Goal: Task Accomplishment & Management: Complete application form

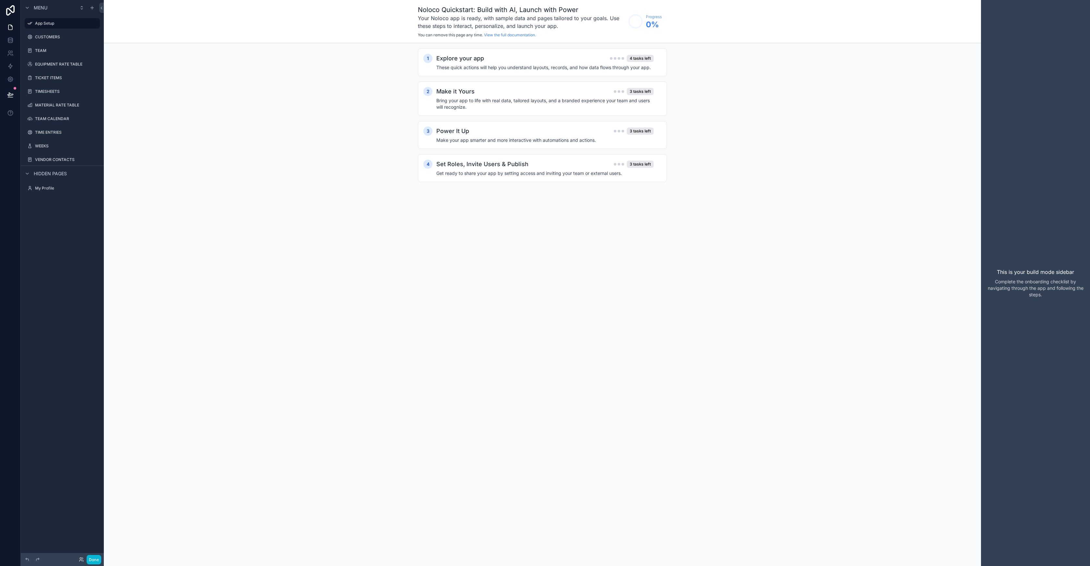
click at [60, 174] on span "Hidden pages" at bounding box center [50, 173] width 33 height 6
click at [28, 173] on icon "scrollable content" at bounding box center [27, 173] width 1 height 3
click at [28, 173] on icon "scrollable content" at bounding box center [27, 173] width 5 height 5
click at [82, 24] on button "scrollable content" at bounding box center [86, 23] width 8 height 8
click at [85, 24] on icon "scrollable content" at bounding box center [85, 23] width 3 height 2
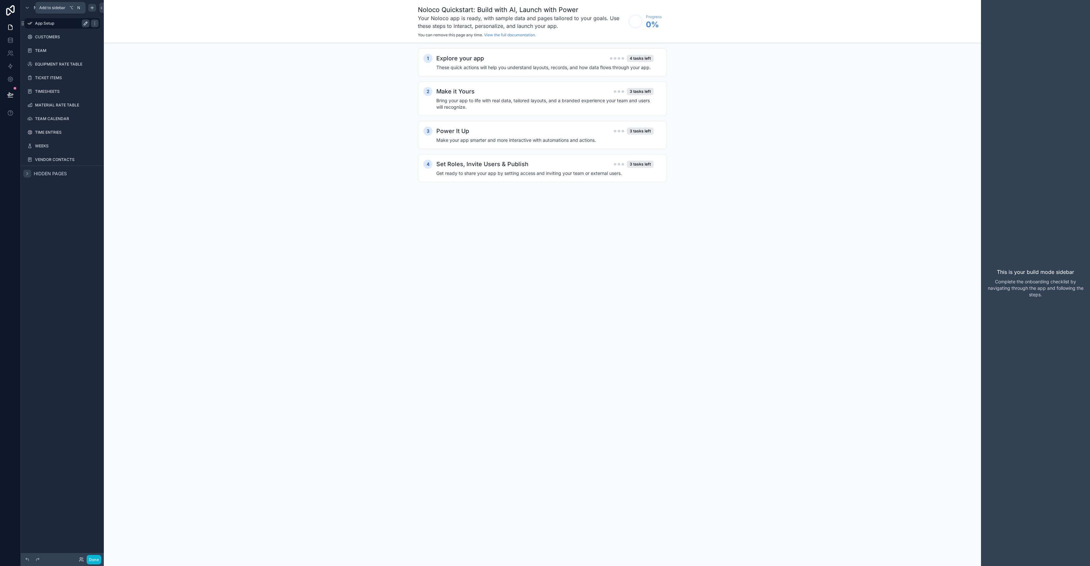
click at [92, 10] on div "scrollable content" at bounding box center [92, 8] width 8 height 8
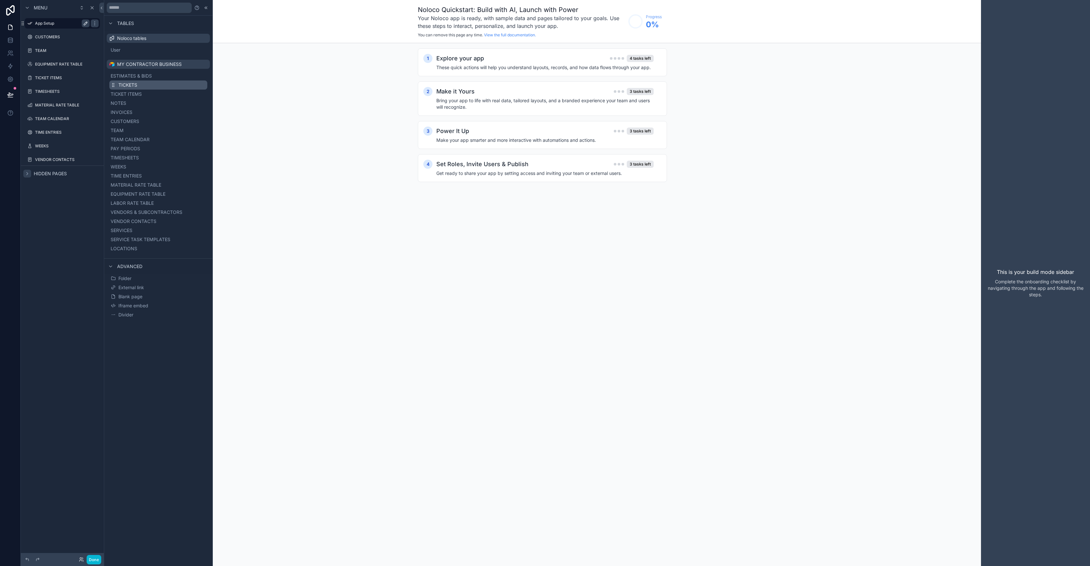
click at [127, 86] on span "TICKETS" at bounding box center [127, 85] width 19 height 6
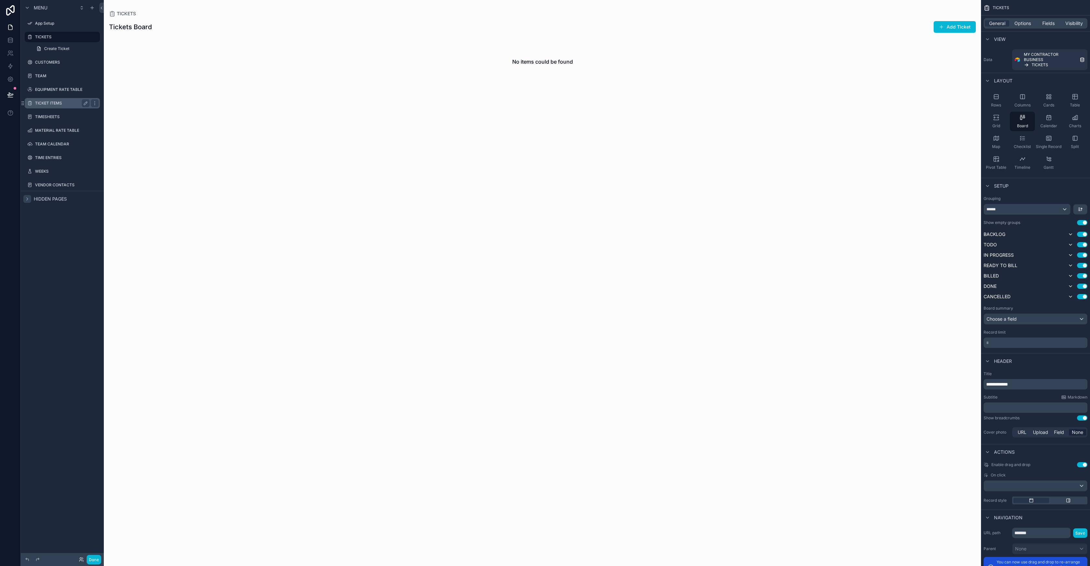
click at [67, 104] on label "TICKET ITEMS" at bounding box center [61, 103] width 52 height 5
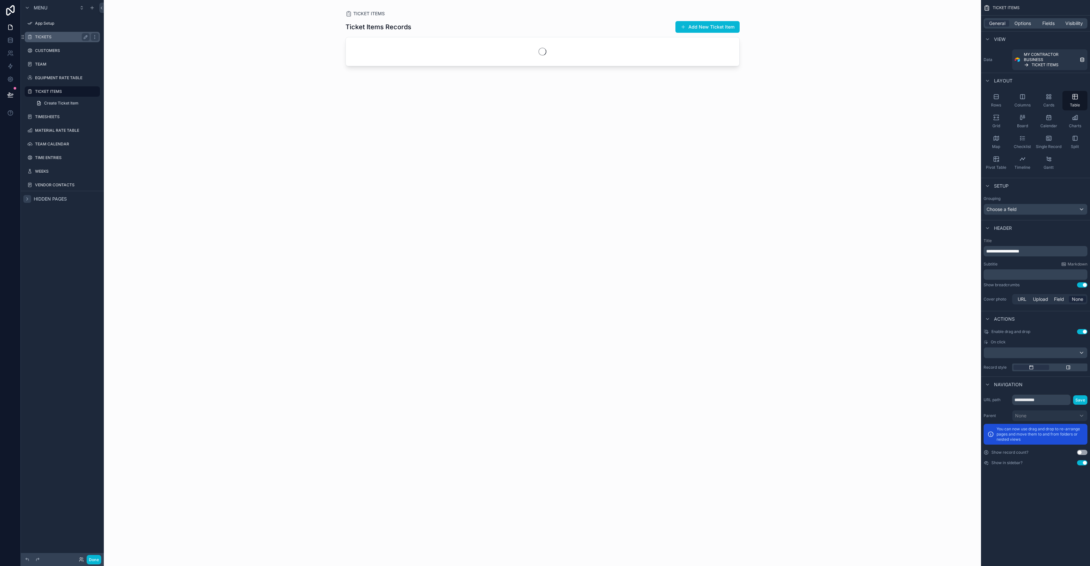
click at [55, 40] on div "TICKETS" at bounding box center [62, 37] width 54 height 8
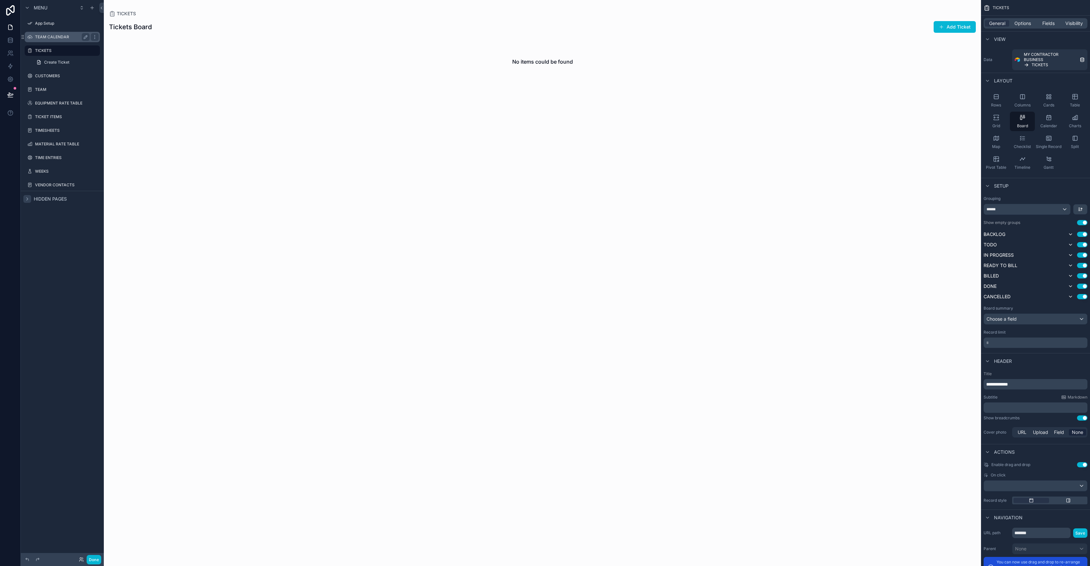
click at [57, 38] on label "TEAM CALENDAR" at bounding box center [61, 36] width 52 height 5
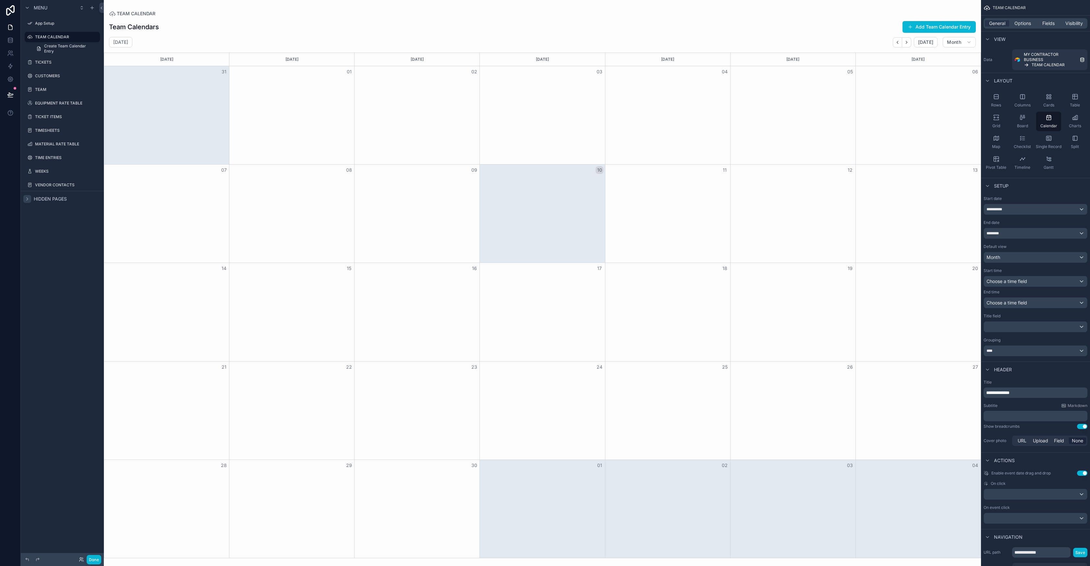
click at [205, 20] on div "scrollable content" at bounding box center [542, 283] width 877 height 566
click at [579, 24] on div "Team Calendars Add Team Calendar Entry" at bounding box center [542, 27] width 866 height 12
click at [1007, 257] on div "Month" at bounding box center [1034, 256] width 103 height 10
click at [1006, 306] on div "Week" at bounding box center [1035, 303] width 92 height 8
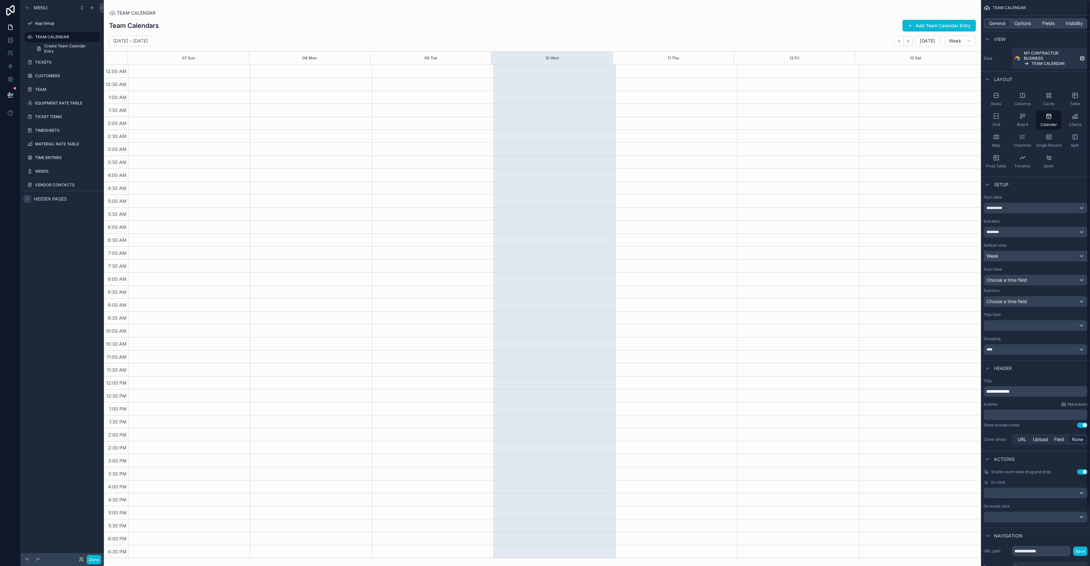
click at [1004, 251] on div "Week" at bounding box center [1034, 256] width 103 height 10
click at [1004, 257] on div "scrollable content" at bounding box center [545, 283] width 1090 height 566
click at [1004, 257] on div "Week" at bounding box center [1034, 256] width 103 height 10
click at [1013, 304] on div "Week" at bounding box center [1035, 303] width 92 height 8
click at [1013, 281] on span "Choose a time field" at bounding box center [1006, 280] width 41 height 6
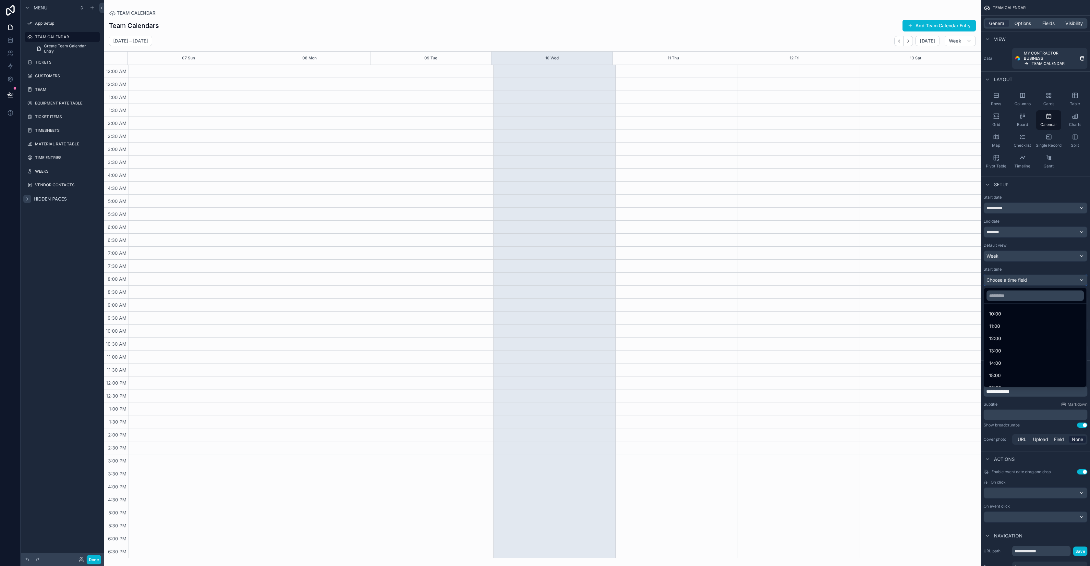
scroll to position [0, 0]
click at [1012, 315] on div "Default" at bounding box center [1035, 315] width 92 height 8
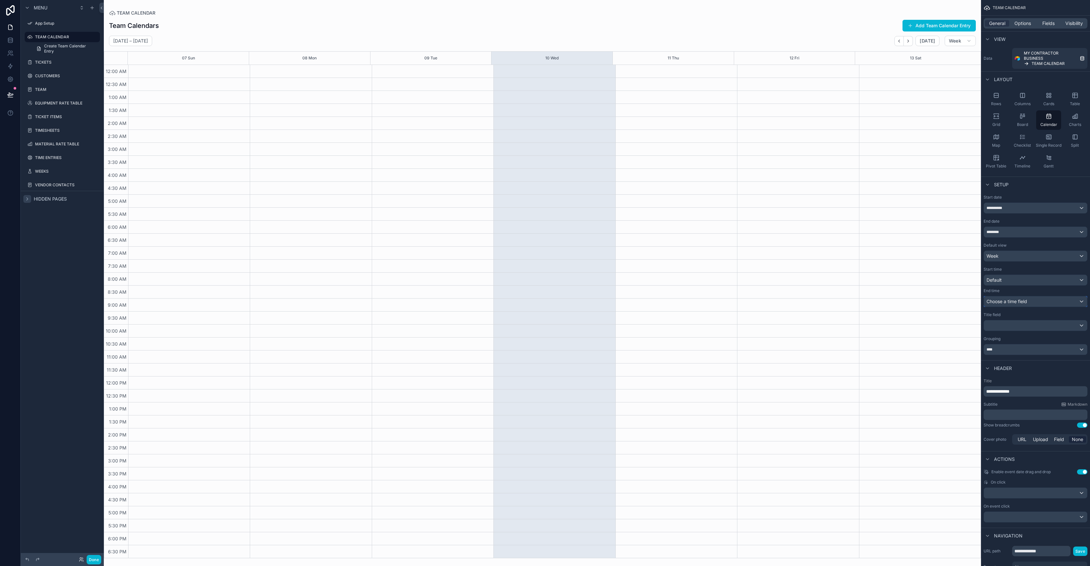
click at [1013, 304] on span "Choose a time field" at bounding box center [1006, 301] width 41 height 6
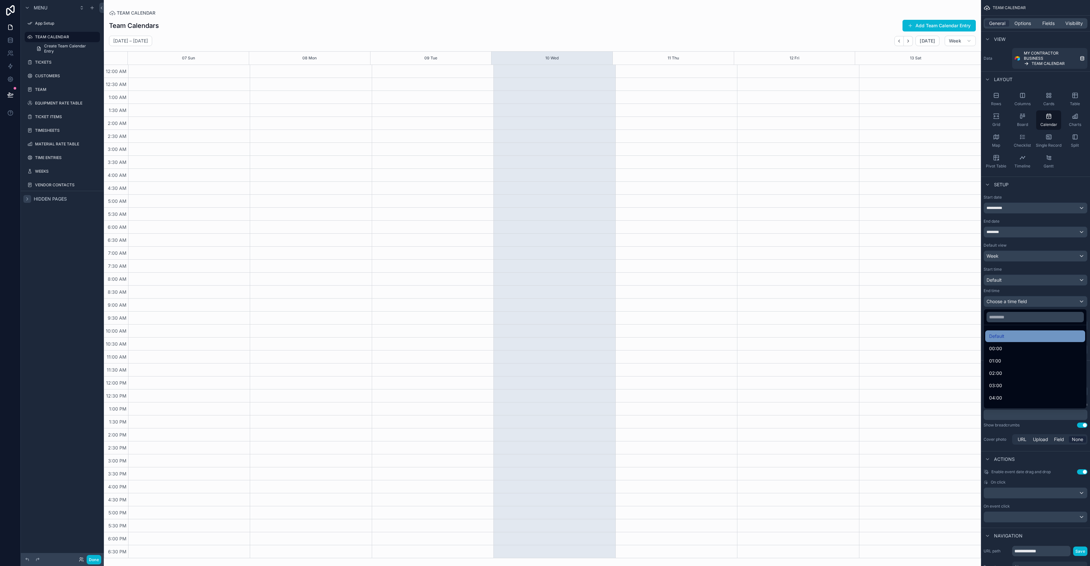
click at [1005, 334] on div "Default" at bounding box center [1035, 336] width 92 height 8
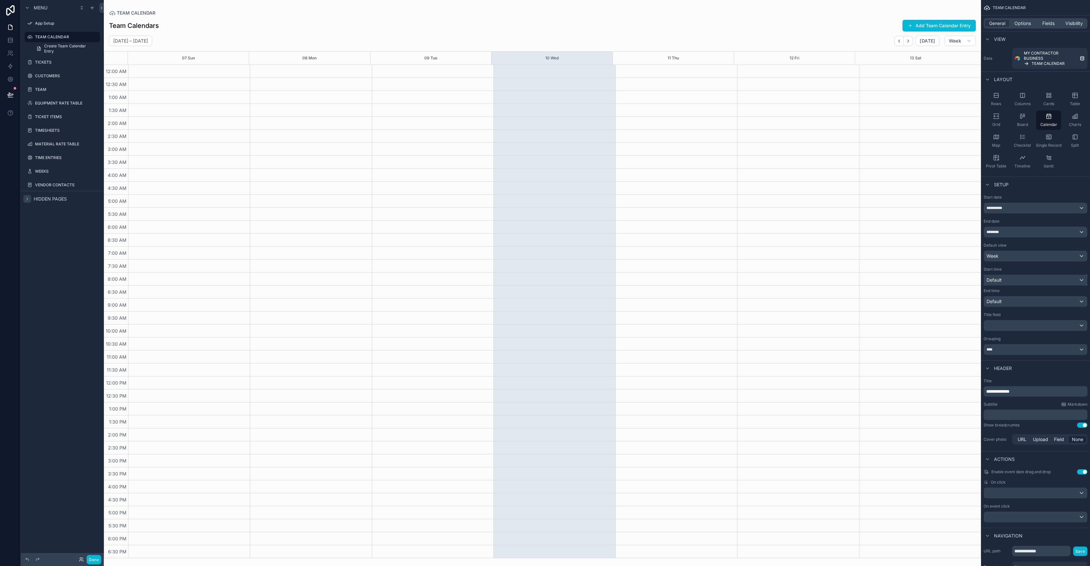
click at [1006, 283] on div "Default" at bounding box center [1034, 280] width 103 height 10
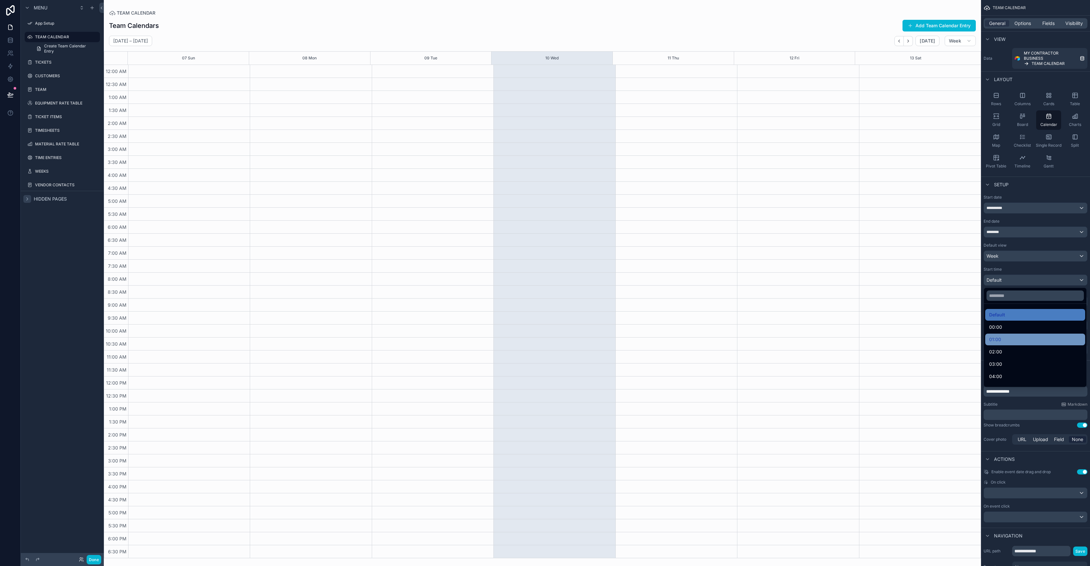
click at [1004, 336] on div "01:00" at bounding box center [1035, 339] width 92 height 8
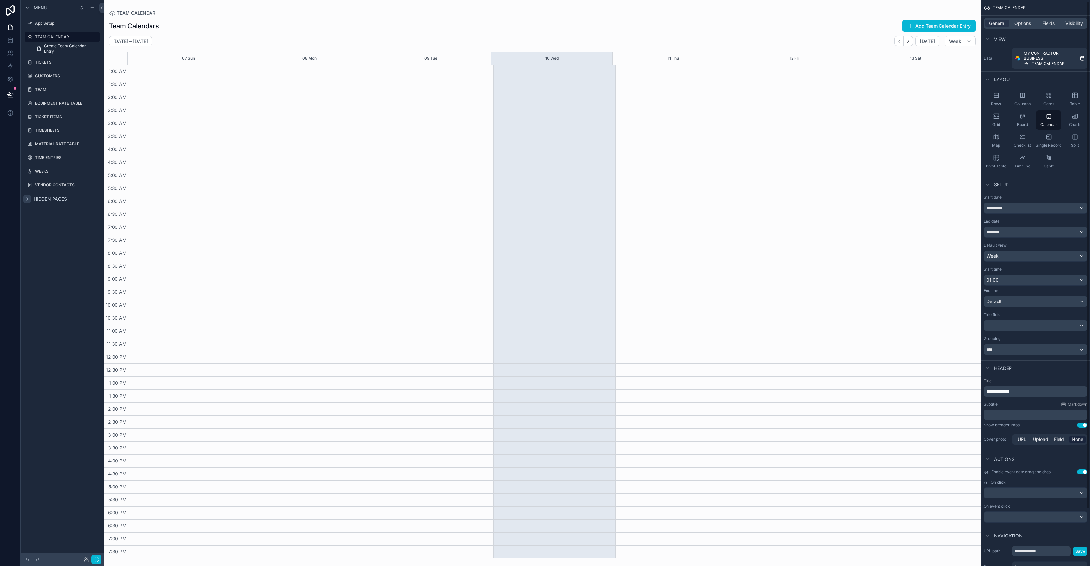
scroll to position [26, 0]
click at [1008, 280] on div "01:00" at bounding box center [1034, 280] width 103 height 10
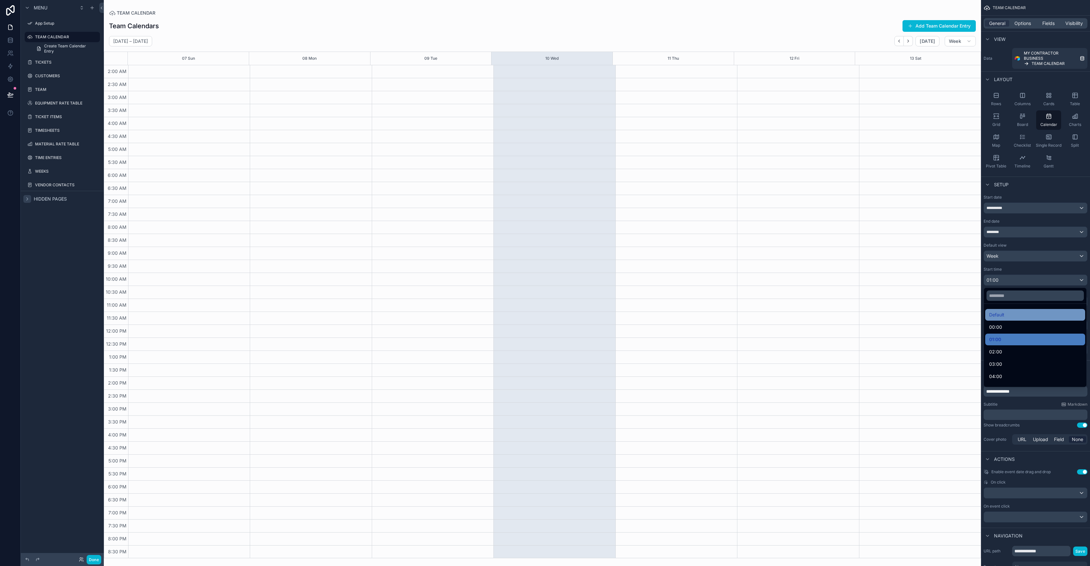
click at [1006, 313] on div "Default" at bounding box center [1035, 315] width 92 height 8
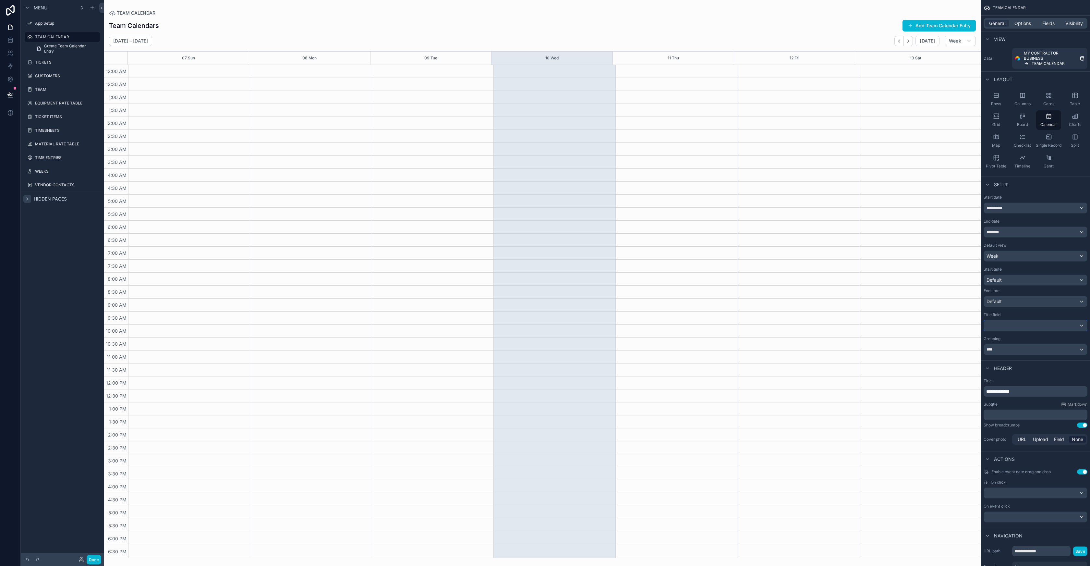
click at [1001, 323] on div "scrollable content" at bounding box center [1034, 325] width 103 height 10
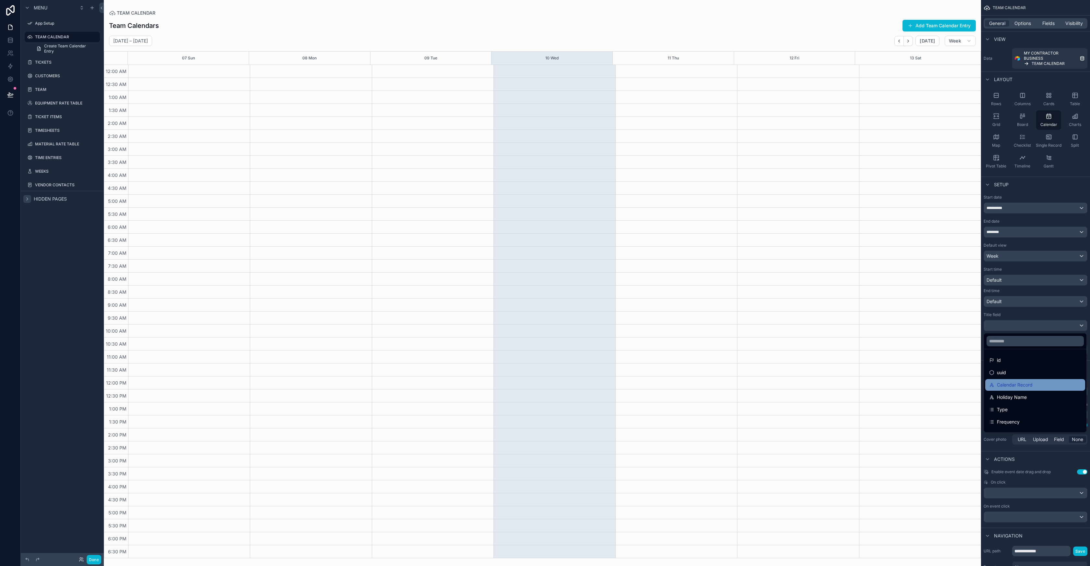
click at [1030, 381] on span "Calendar Record" at bounding box center [1014, 385] width 36 height 8
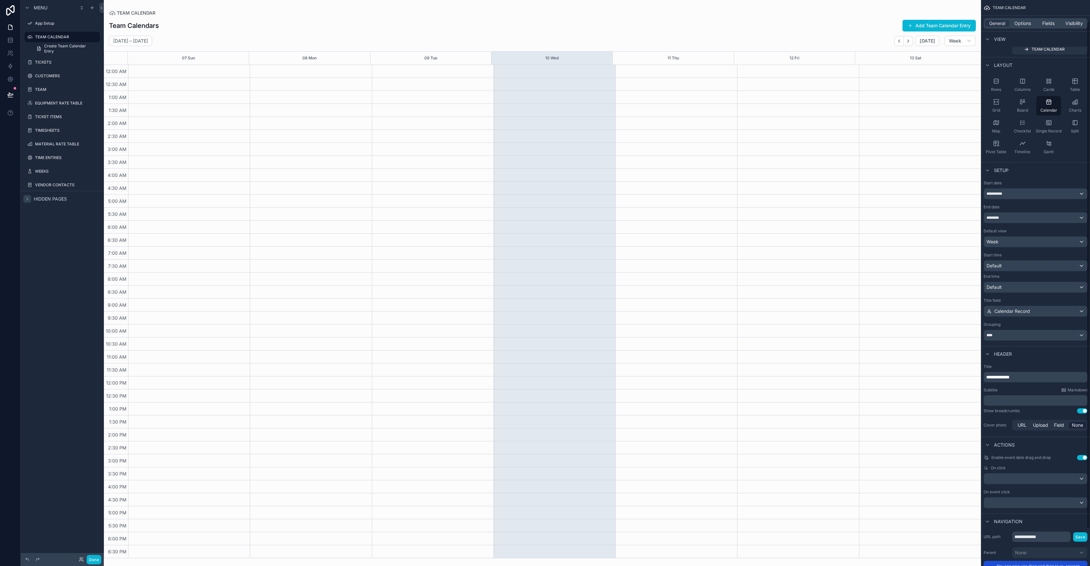
scroll to position [24, 0]
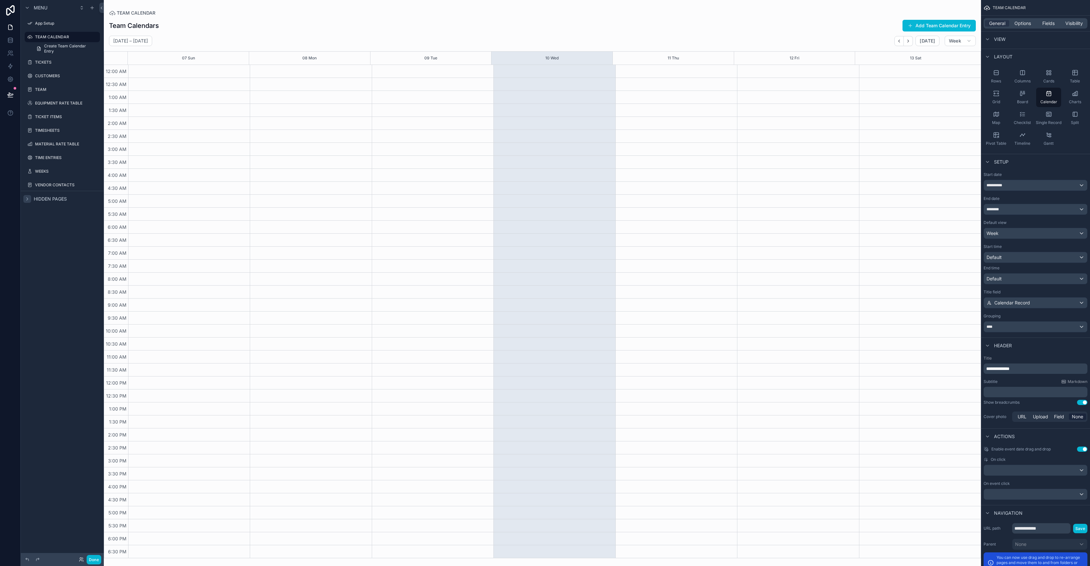
click at [1027, 368] on p "**********" at bounding box center [1036, 368] width 100 height 6
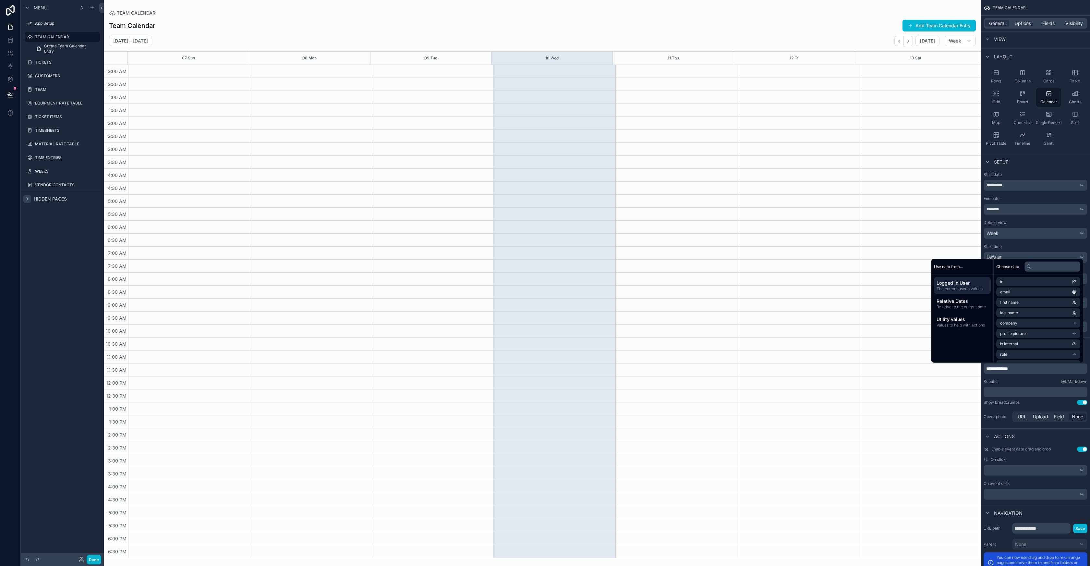
click at [1024, 382] on div "Subtitle Markdown" at bounding box center [1035, 381] width 104 height 5
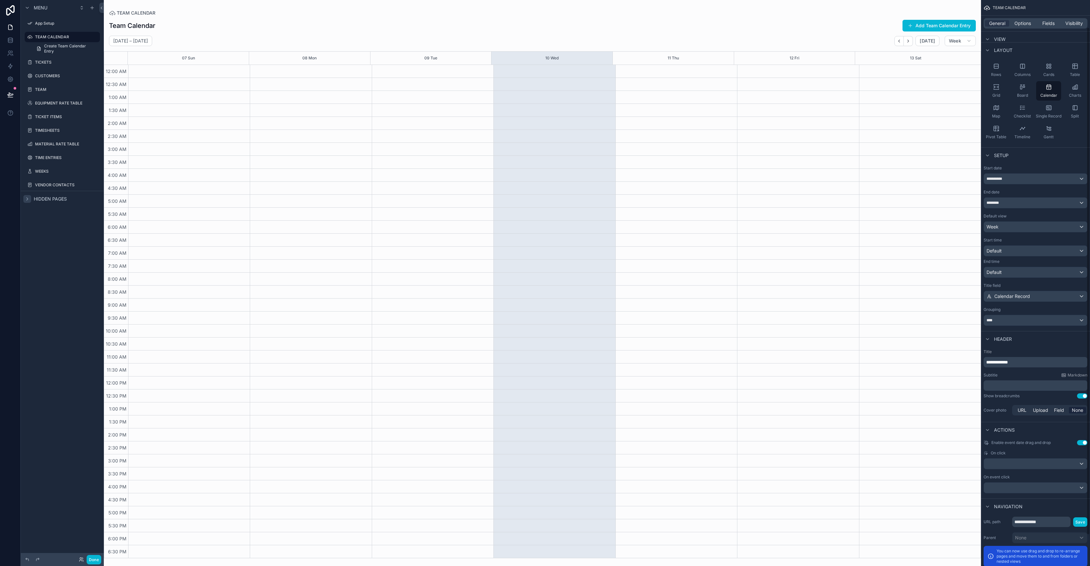
scroll to position [31, 0]
click at [995, 384] on p "﻿" at bounding box center [1036, 384] width 100 height 6
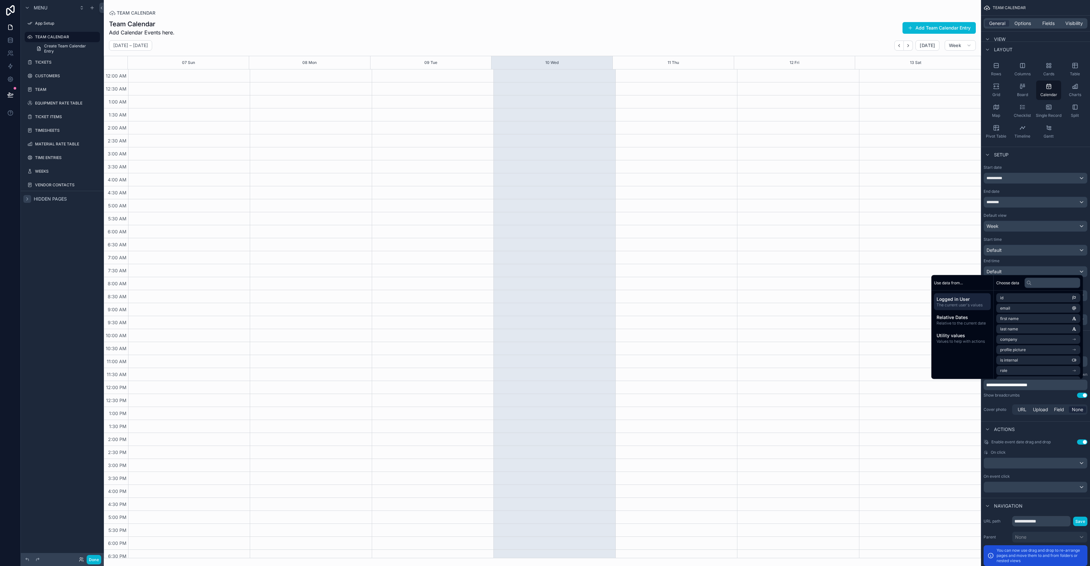
click at [996, 401] on div "**********" at bounding box center [1035, 382] width 109 height 73
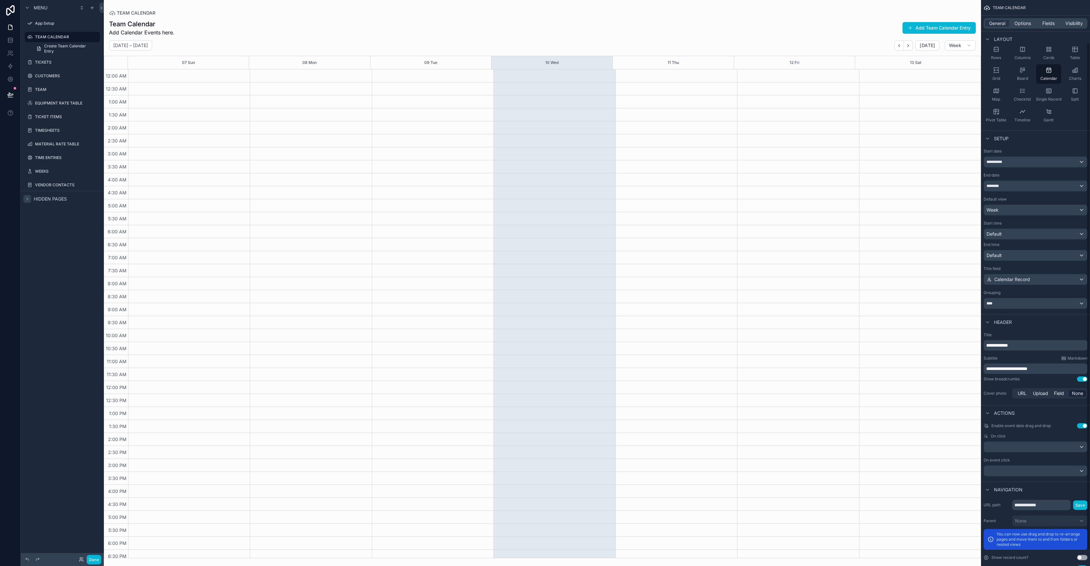
scroll to position [48, 0]
click at [1014, 446] on div "scrollable content" at bounding box center [1034, 445] width 103 height 10
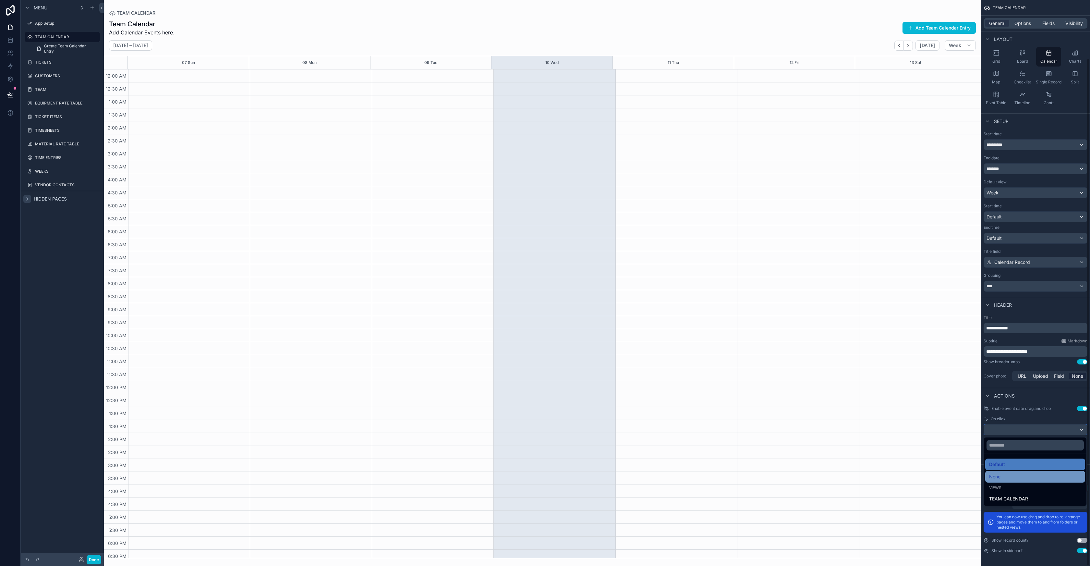
scroll to position [65, 0]
click at [1018, 419] on div "scrollable content" at bounding box center [545, 283] width 1090 height 566
click at [637, 17] on div "Team Calendar Add Calendar Events here. Add Team Calendar Entry [DATE] – [DATE]…" at bounding box center [542, 287] width 877 height 542
click at [1029, 26] on span "Options" at bounding box center [1022, 23] width 17 height 6
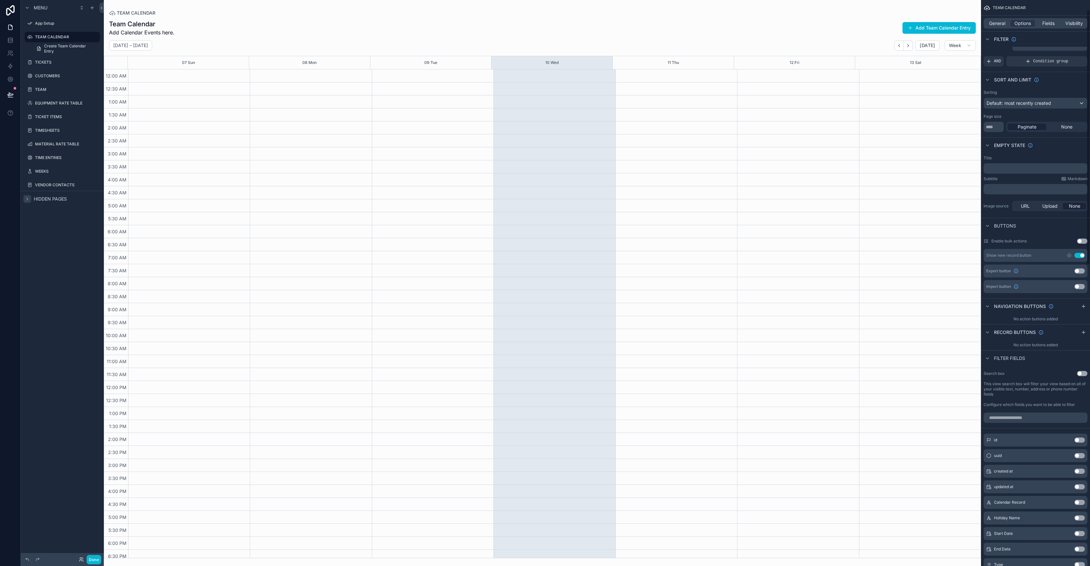
scroll to position [0, 0]
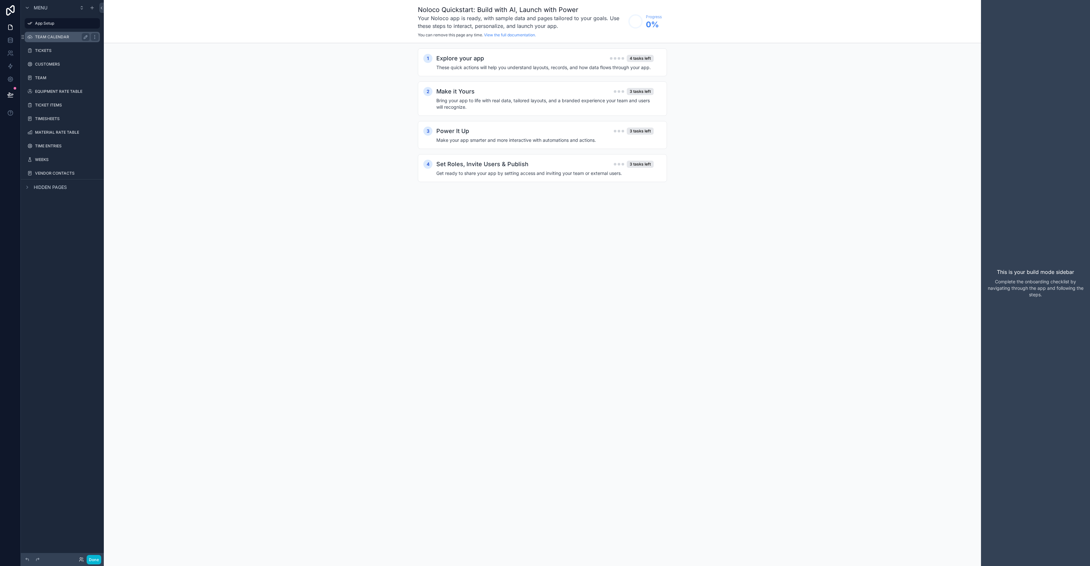
click at [41, 38] on label "TEAM CALENDAR" at bounding box center [61, 36] width 52 height 5
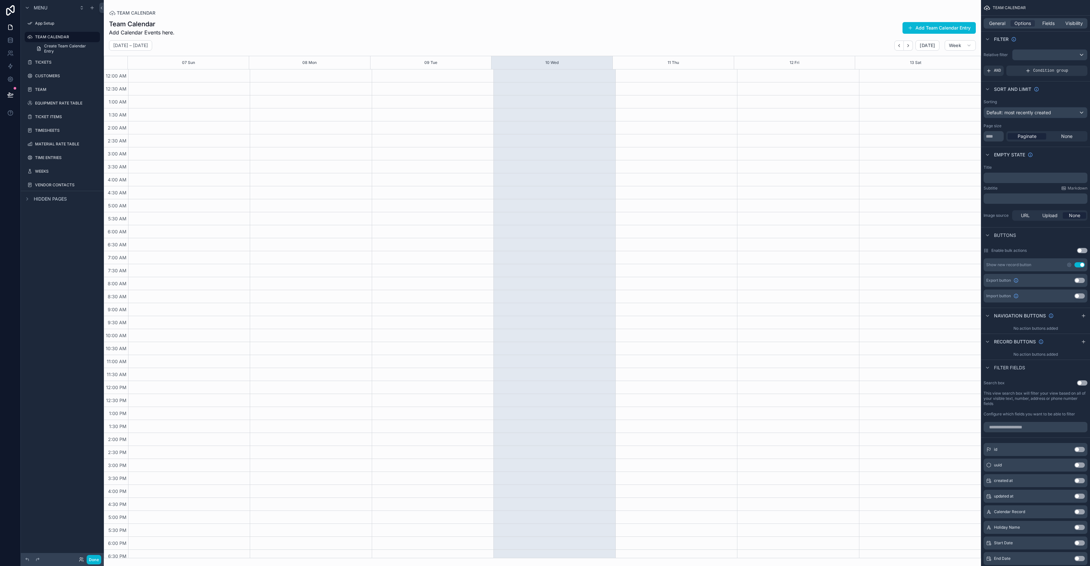
click at [717, 27] on div "scrollable content" at bounding box center [542, 283] width 877 height 566
click at [1073, 20] on span "Visibility" at bounding box center [1074, 23] width 18 height 6
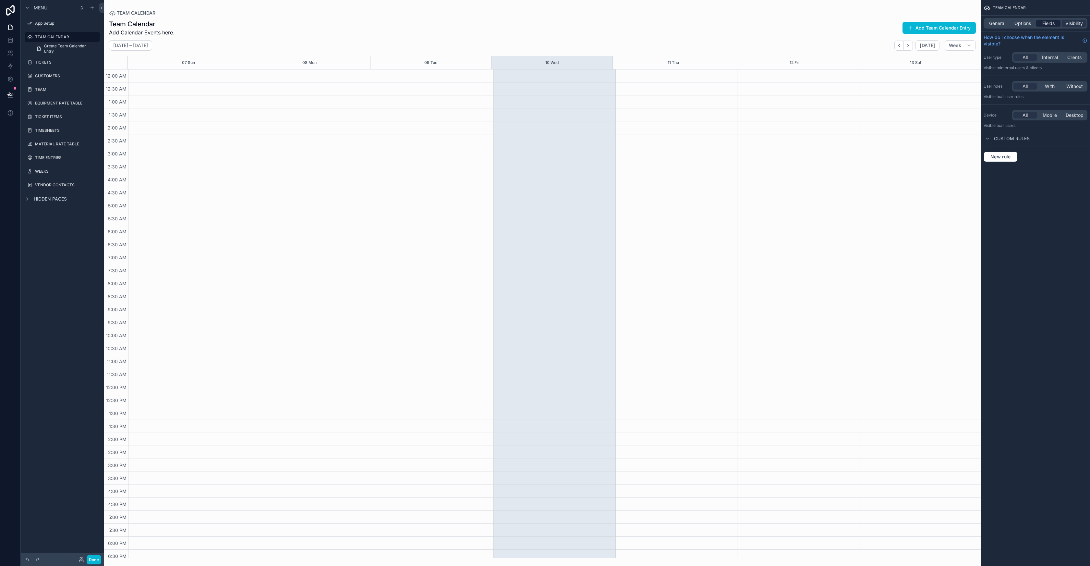
click at [1049, 26] on span "Fields" at bounding box center [1048, 23] width 12 height 6
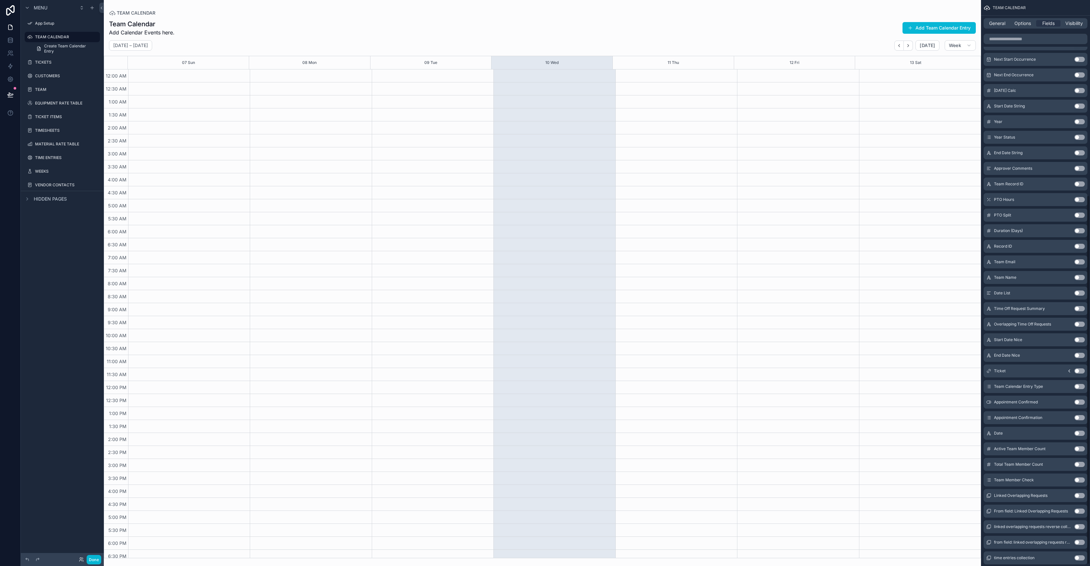
scroll to position [302, 0]
click at [539, 88] on div "scrollable content" at bounding box center [554, 380] width 122 height 623
click at [951, 24] on button "Add Team Calendar Entry" at bounding box center [938, 28] width 73 height 12
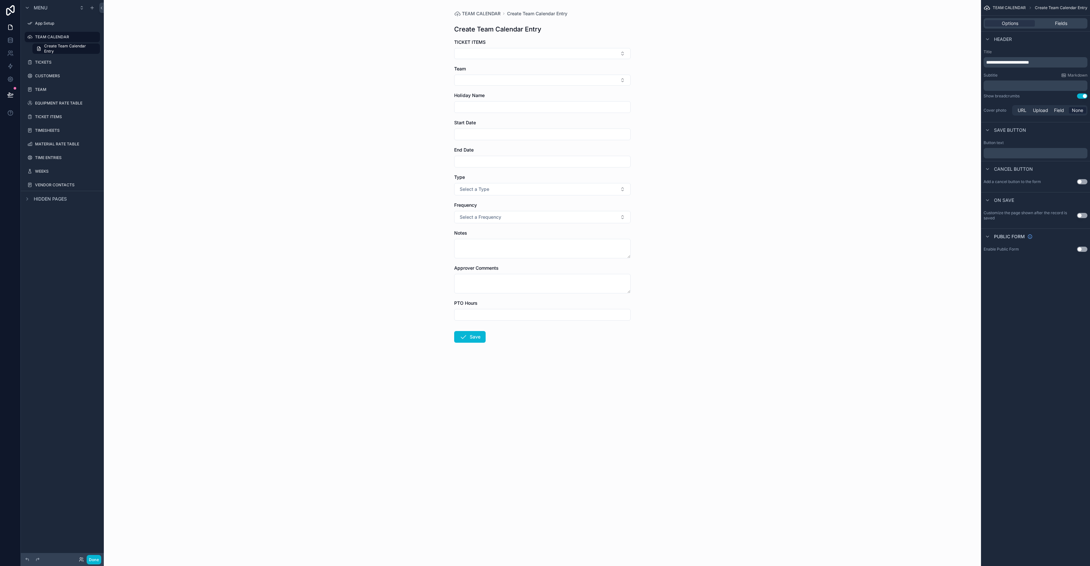
click at [486, 30] on h1 "Create Team Calendar Entry" at bounding box center [497, 29] width 87 height 9
click at [1070, 23] on button "Enable" at bounding box center [1064, 22] width 18 height 8
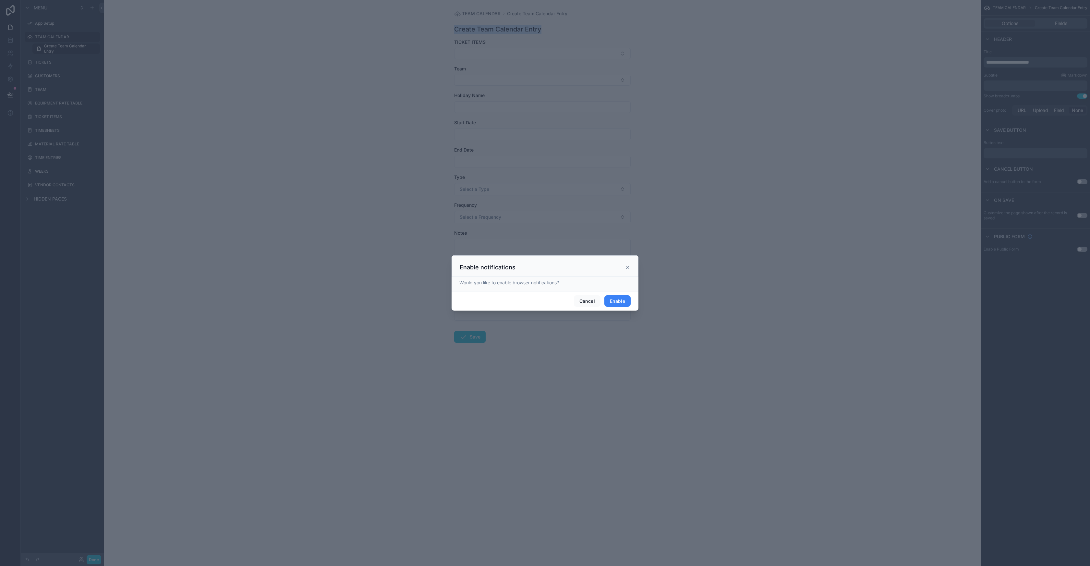
click at [618, 304] on button "Enable" at bounding box center [617, 301] width 26 height 12
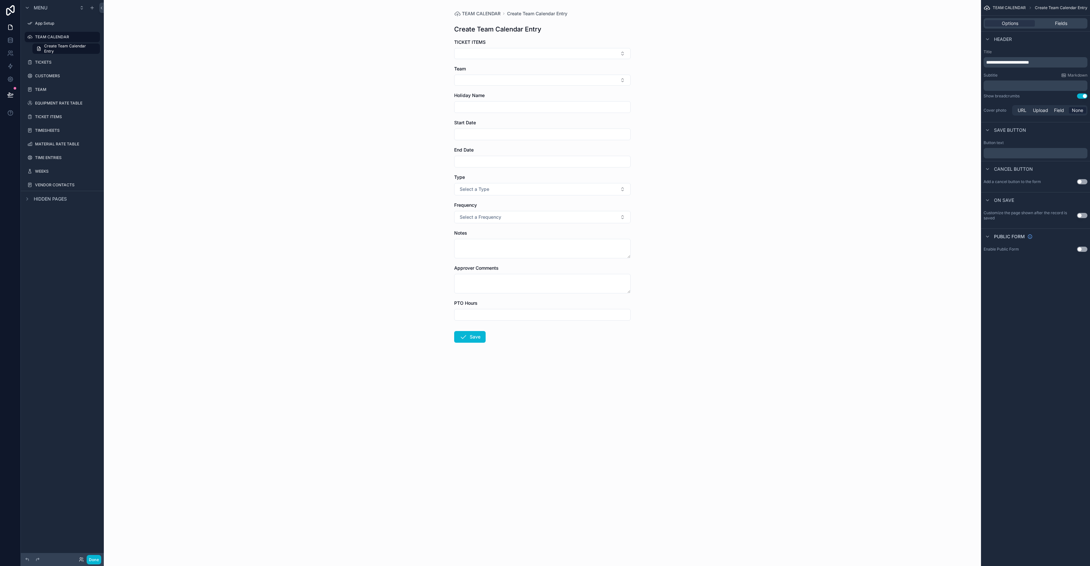
click at [1011, 62] on span "**********" at bounding box center [1007, 62] width 43 height 5
click at [1042, 51] on label "Title" at bounding box center [1035, 51] width 104 height 5
click at [999, 87] on p "﻿" at bounding box center [1036, 85] width 100 height 6
